Goal: Transaction & Acquisition: Purchase product/service

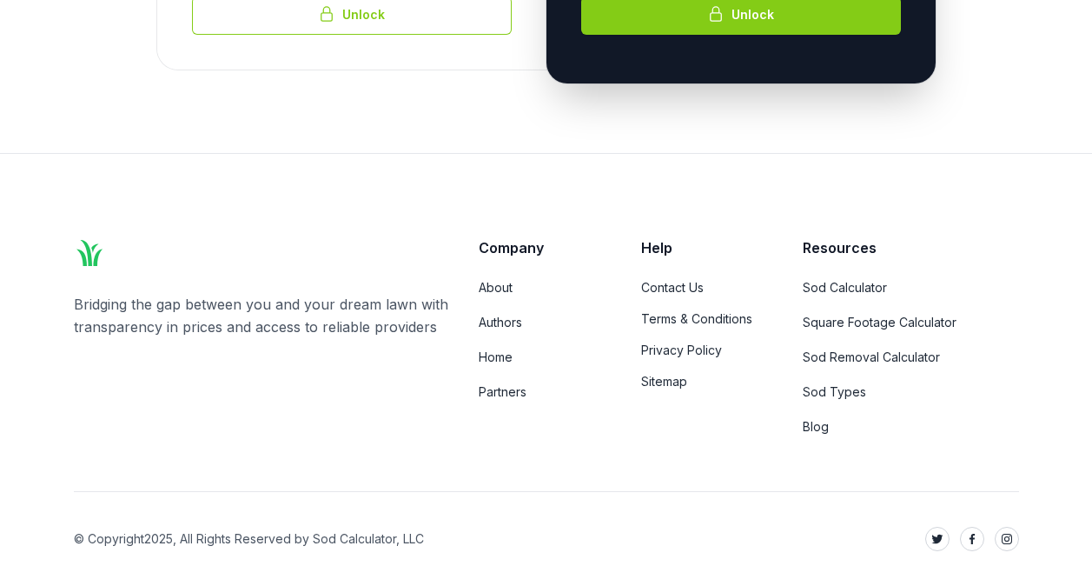
scroll to position [321, 0]
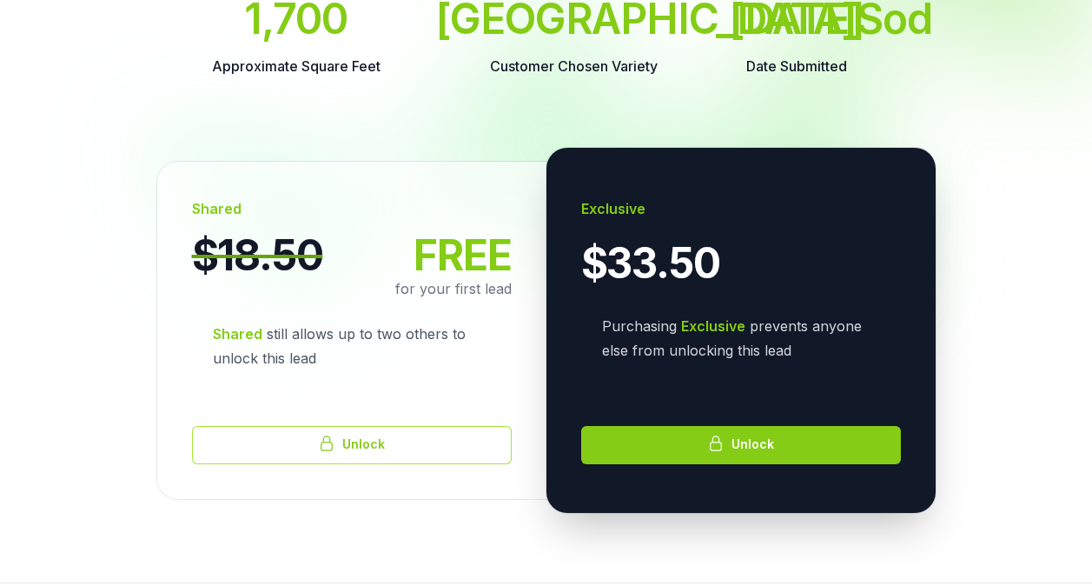
click at [337, 464] on button "Unlock" at bounding box center [352, 445] width 320 height 38
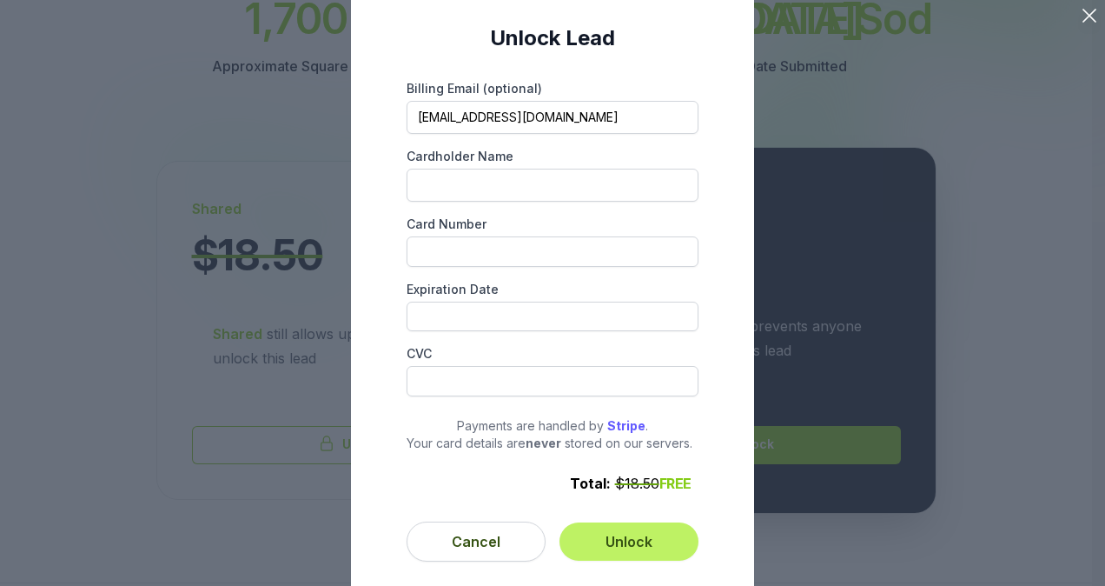
drag, startPoint x: 514, startPoint y: 116, endPoint x: 311, endPoint y: 113, distance: 202.5
click at [310, 113] on div "Unlock Lead Billing Email (optional) [EMAIL_ADDRESS][DOMAIN_NAME] Cardholder Na…" at bounding box center [552, 293] width 1105 height 586
type input "[EMAIL_ADDRESS][DOMAIN_NAME]"
click at [432, 228] on label "Card Number" at bounding box center [553, 223] width 292 height 17
click at [1034, 11] on div "Unlock Lead Billing Email (optional) [EMAIL_ADDRESS][DOMAIN_NAME] Cardholder Na…" at bounding box center [552, 293] width 1105 height 586
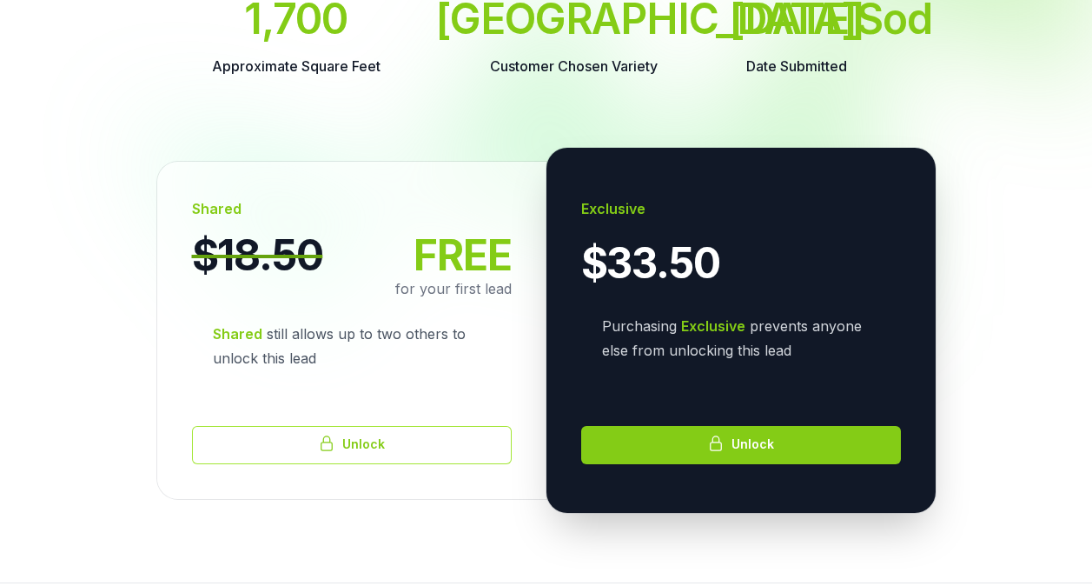
click at [385, 464] on button "Unlock" at bounding box center [352, 445] width 320 height 38
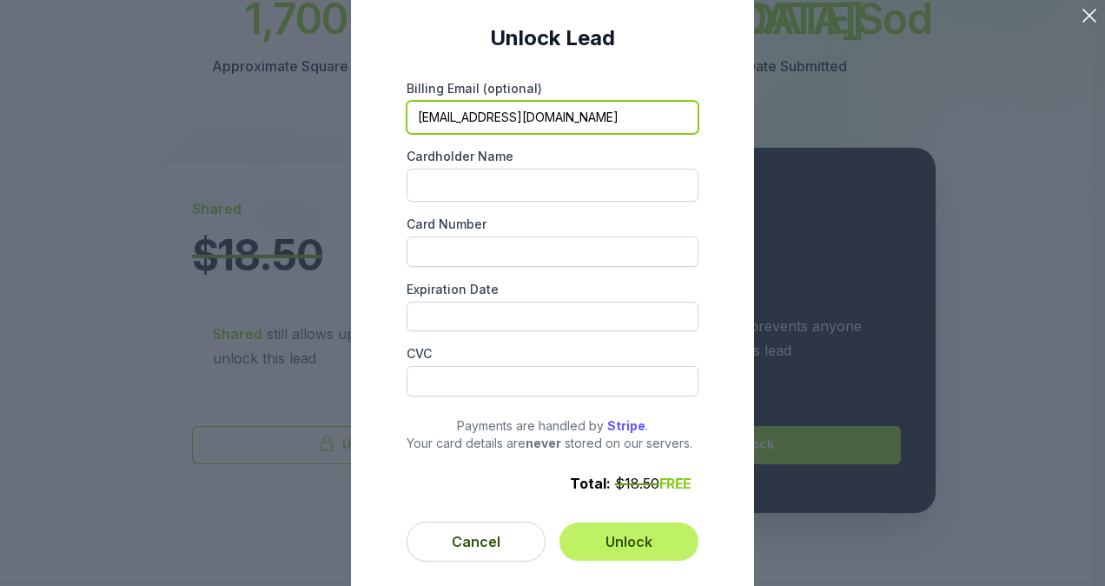
click at [589, 116] on input "[EMAIL_ADDRESS][DOMAIN_NAME]" at bounding box center [553, 117] width 292 height 33
click at [639, 113] on input "[EMAIL_ADDRESS][DOMAIN_NAME]" at bounding box center [553, 117] width 292 height 33
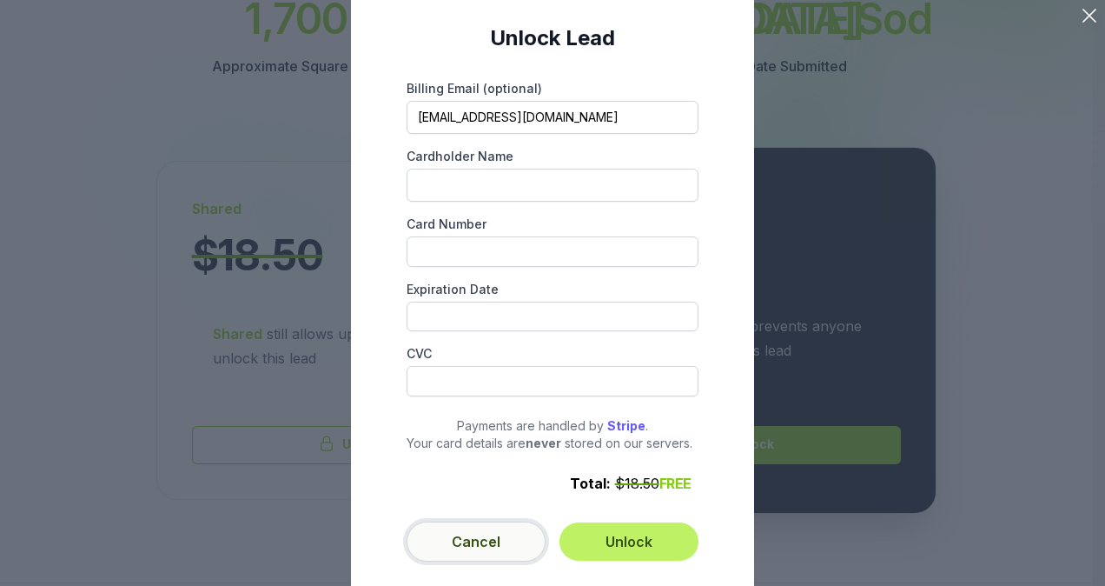
click at [500, 546] on button "Cancel" at bounding box center [476, 541] width 139 height 40
